Goal: Information Seeking & Learning: Learn about a topic

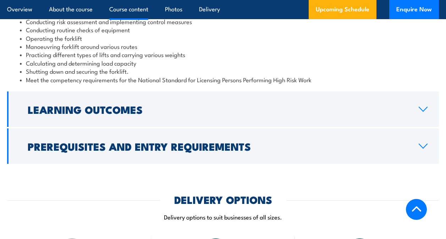
scroll to position [710, 0]
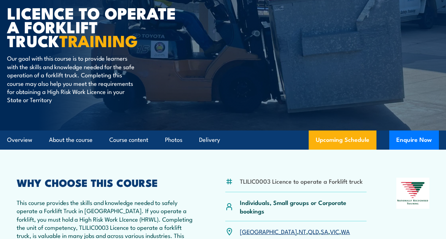
scroll to position [107, 0]
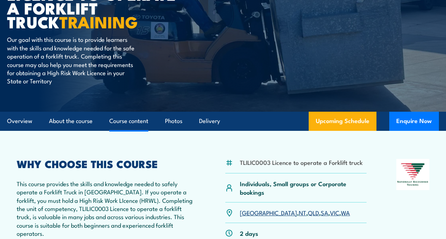
click at [131, 125] on link "Course content" at bounding box center [128, 121] width 39 height 19
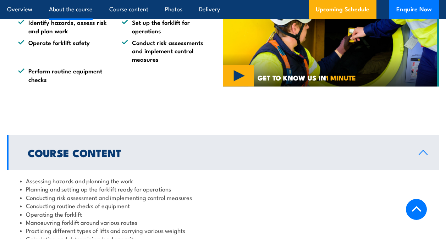
scroll to position [511, 0]
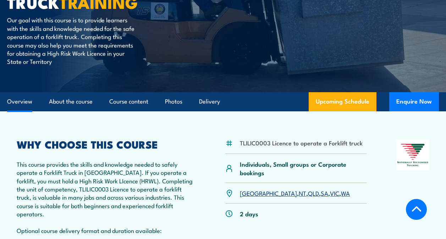
scroll to position [126, 0]
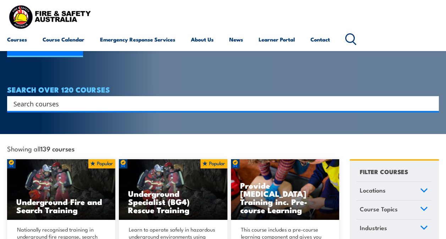
scroll to position [107, 0]
